Goal: Task Accomplishment & Management: Use online tool/utility

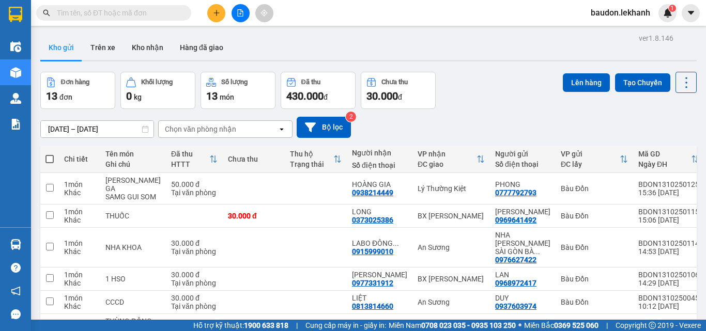
click at [137, 11] on input "text" at bounding box center [118, 12] width 122 height 11
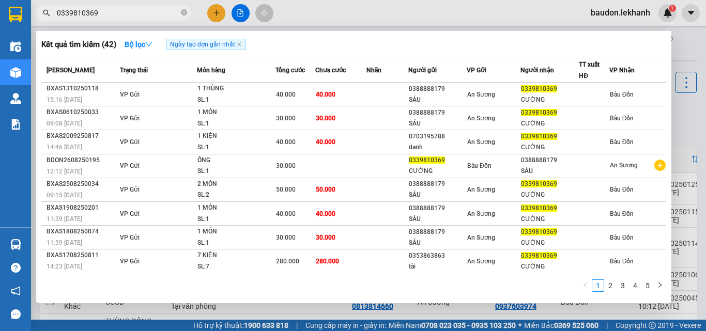
type input "0339810369"
click at [184, 11] on icon "close-circle" at bounding box center [184, 12] width 6 height 6
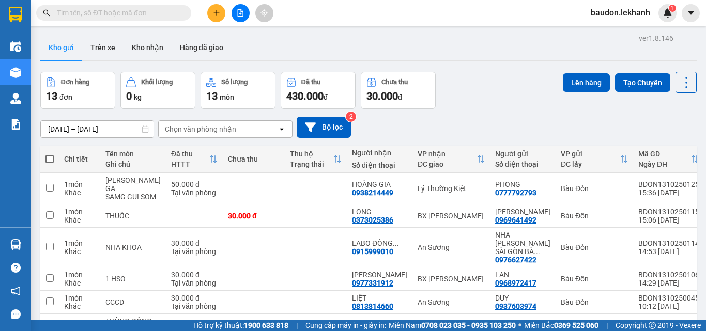
click at [131, 16] on input "text" at bounding box center [118, 12] width 122 height 11
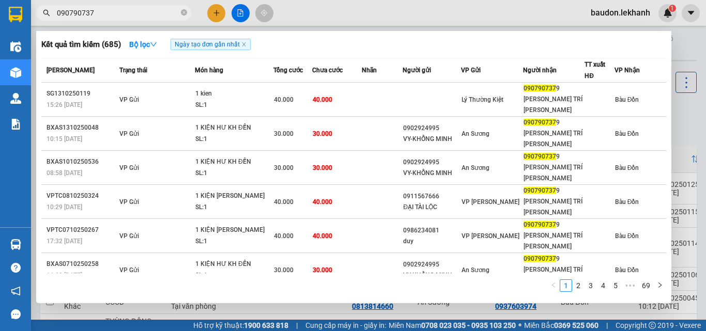
type input "0907907379"
click at [185, 11] on icon "close-circle" at bounding box center [184, 12] width 6 height 6
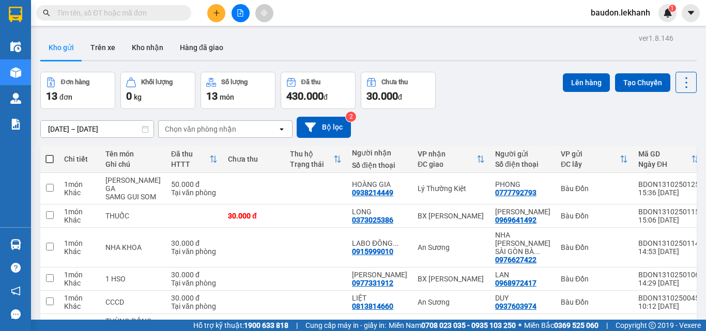
click at [141, 14] on input "text" at bounding box center [118, 12] width 122 height 11
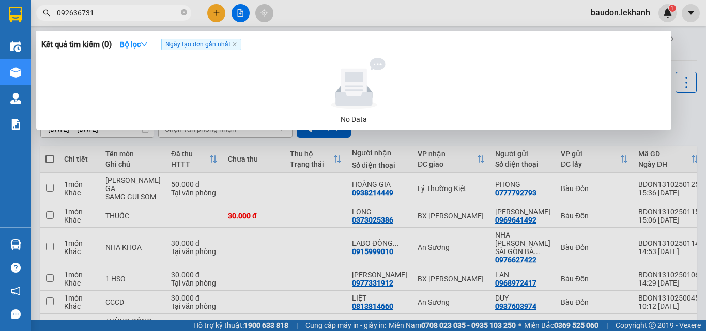
type input "0926367314"
click at [183, 12] on icon "close-circle" at bounding box center [184, 12] width 6 height 6
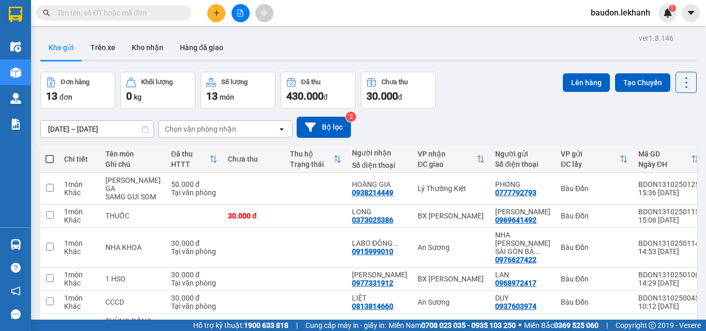
click at [119, 17] on input "text" at bounding box center [118, 12] width 122 height 11
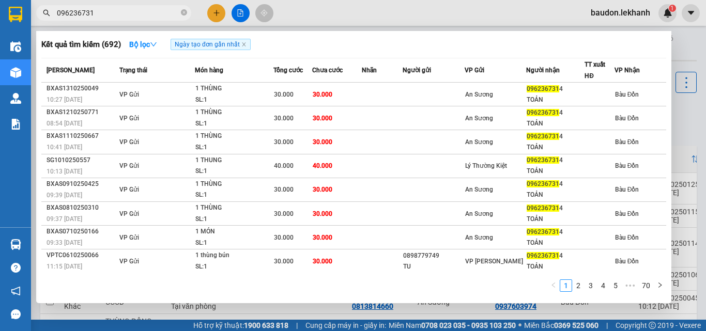
type input "0962367314"
click at [187, 13] on icon "close-circle" at bounding box center [184, 12] width 6 height 6
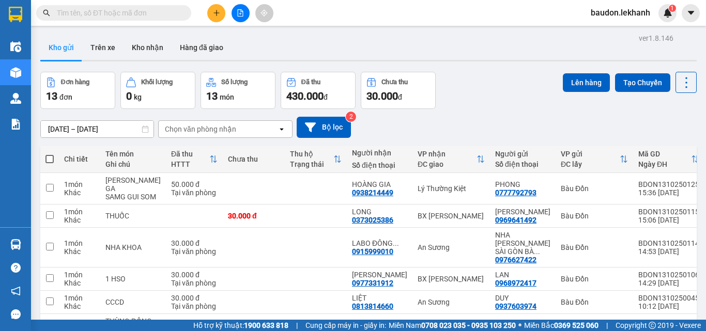
click at [136, 18] on input "text" at bounding box center [118, 12] width 122 height 11
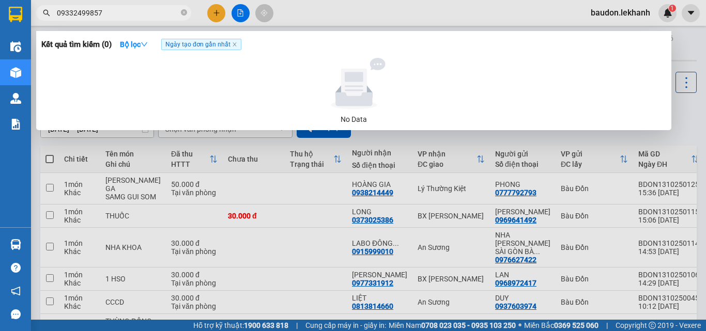
click at [85, 17] on input "09332499857" at bounding box center [118, 12] width 122 height 11
type input "0933249857"
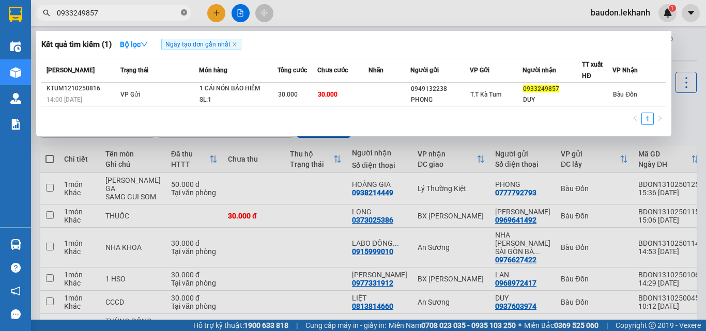
click at [182, 10] on icon "close-circle" at bounding box center [184, 12] width 6 height 6
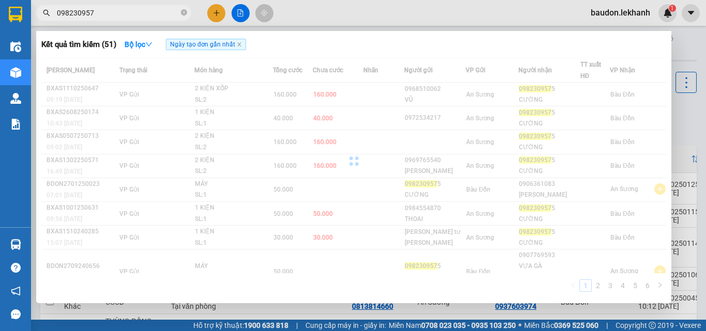
type input "0982309575"
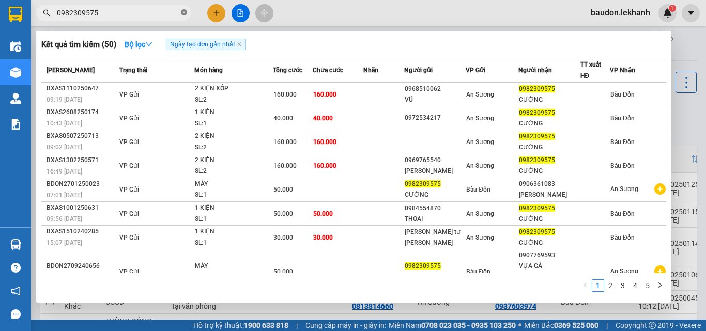
click at [183, 17] on span at bounding box center [184, 13] width 6 height 10
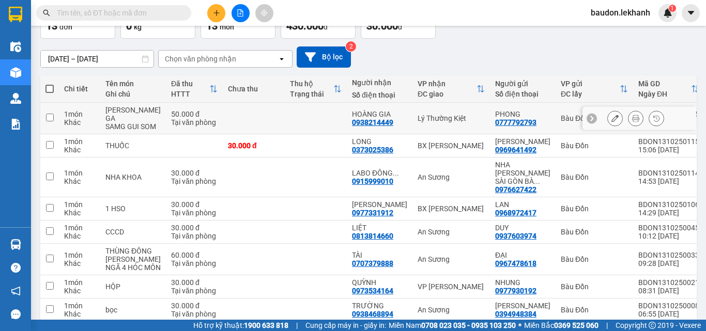
scroll to position [19, 0]
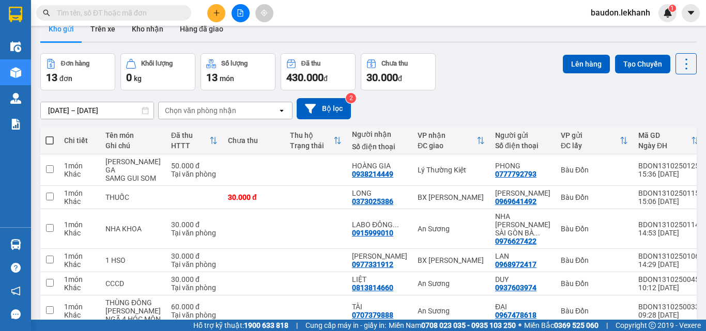
click at [54, 109] on input "[DATE] – [DATE]" at bounding box center [97, 110] width 113 height 17
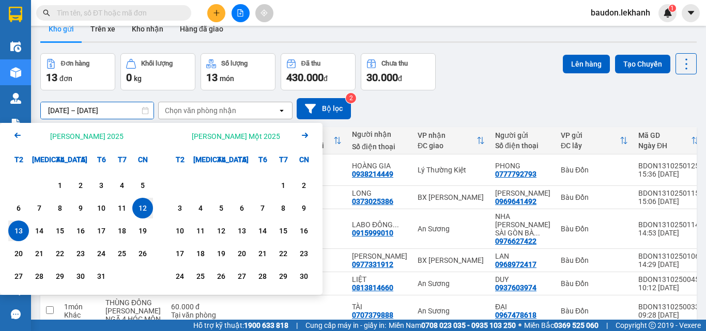
click at [14, 234] on div "13" at bounding box center [18, 231] width 14 height 12
click at [111, 109] on input "[DATE] – / /" at bounding box center [97, 110] width 113 height 17
click at [24, 229] on div "13" at bounding box center [18, 231] width 14 height 12
type input "[DATE] – [DATE]"
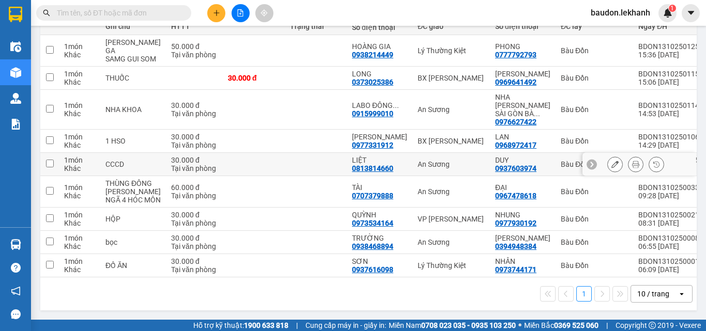
scroll to position [47, 0]
